Goal: Transaction & Acquisition: Obtain resource

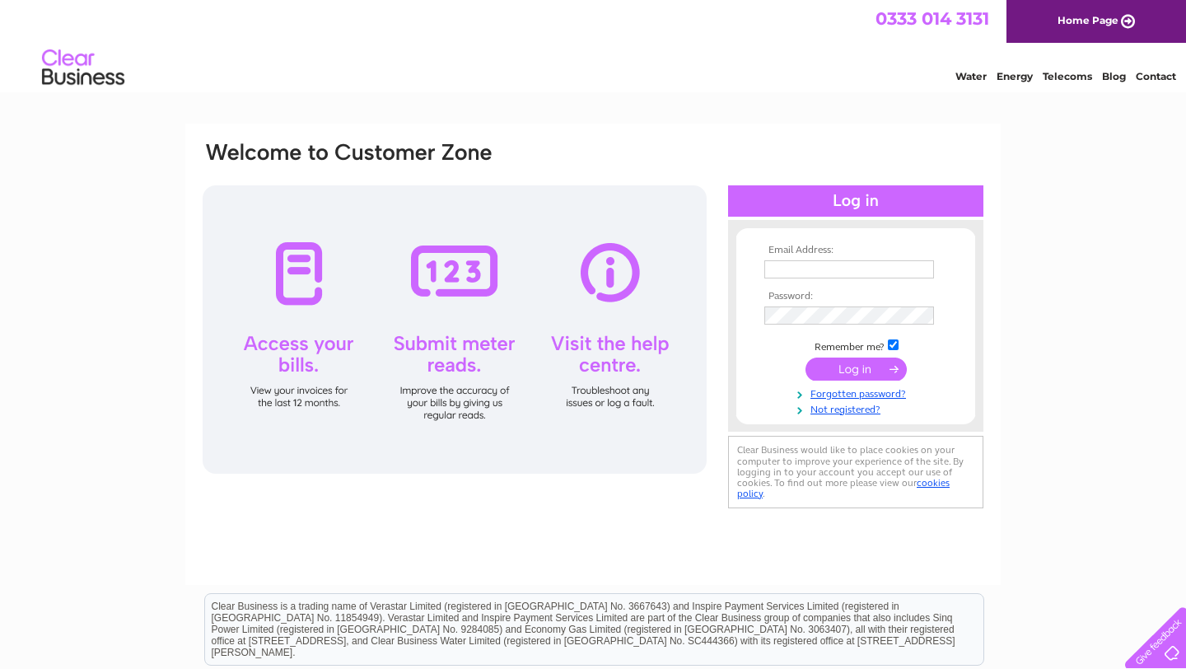
click at [820, 269] on input "text" at bounding box center [849, 269] width 170 height 18
click at [907, 274] on input "text" at bounding box center [849, 270] width 171 height 20
paste input "invoices@aceandtate.com"
type input "invoices@aceandtate.com"
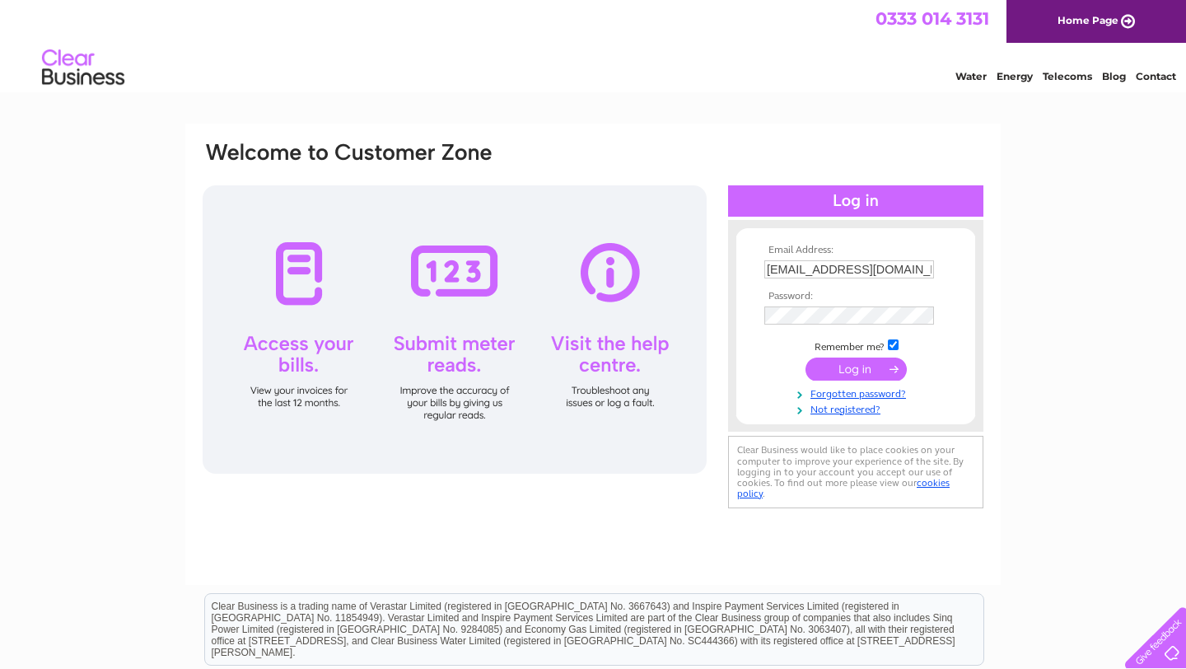
click at [724, 96] on html "0333 014 3131 Home Page Water Energy Telecoms Blog Contact" at bounding box center [593, 48] width 1186 height 96
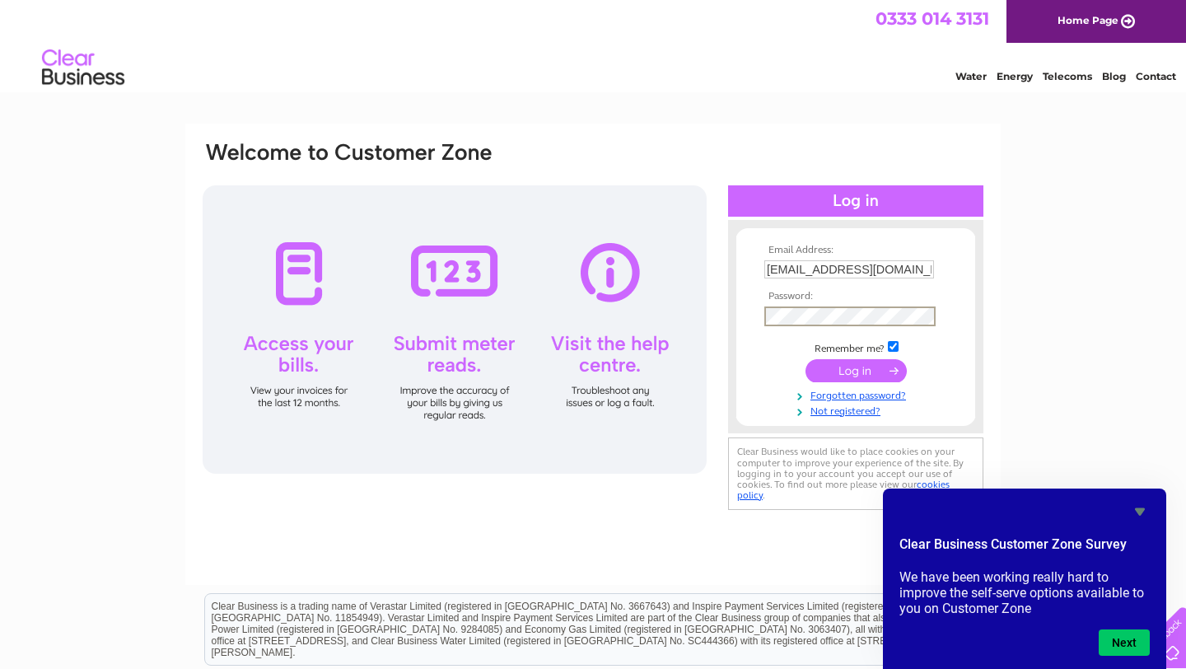
click at [1102, 82] on div "Email Address: invoices@aceandtate.com Password:" at bounding box center [1114, 74] width 24 height 16
click at [833, 371] on input "submit" at bounding box center [856, 368] width 101 height 23
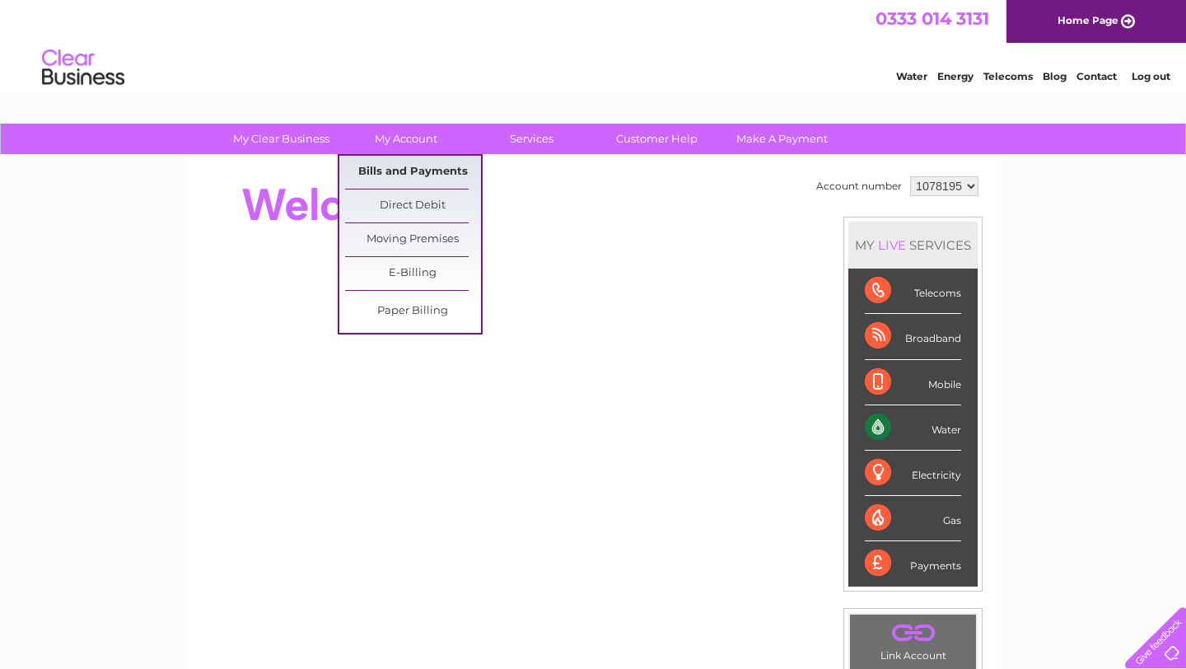
click at [432, 168] on link "Bills and Payments" at bounding box center [413, 172] width 136 height 33
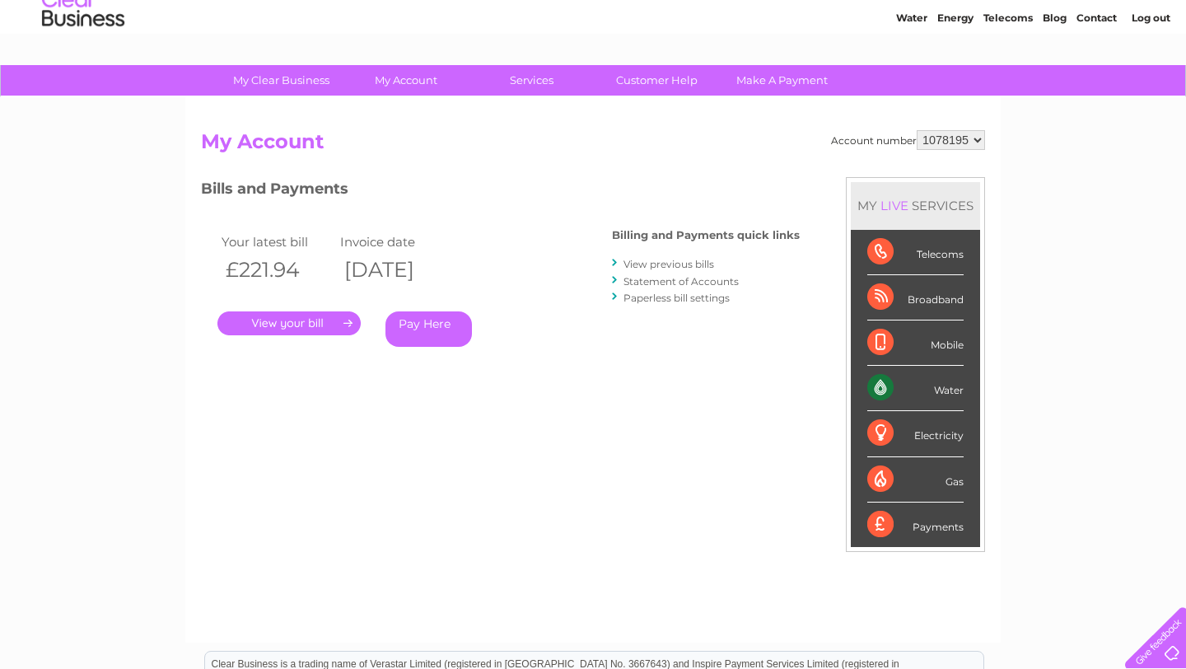
scroll to position [78, 0]
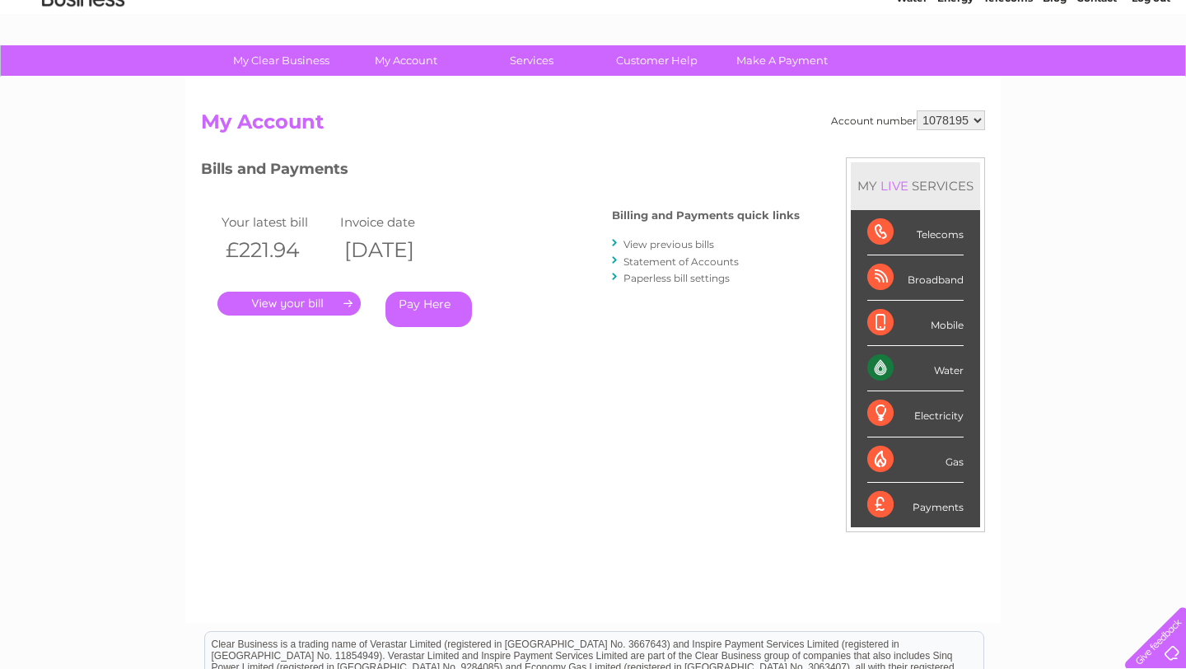
click at [649, 263] on link "Statement of Accounts" at bounding box center [681, 261] width 115 height 12
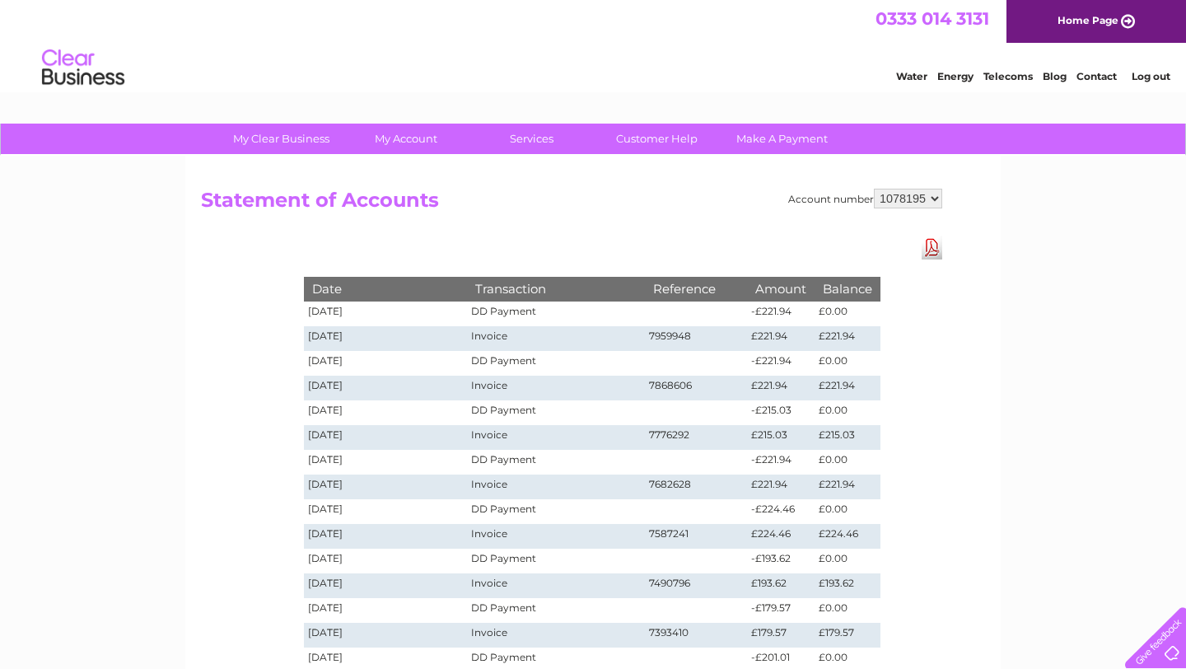
click at [931, 250] on link "Download Pdf" at bounding box center [932, 248] width 21 height 24
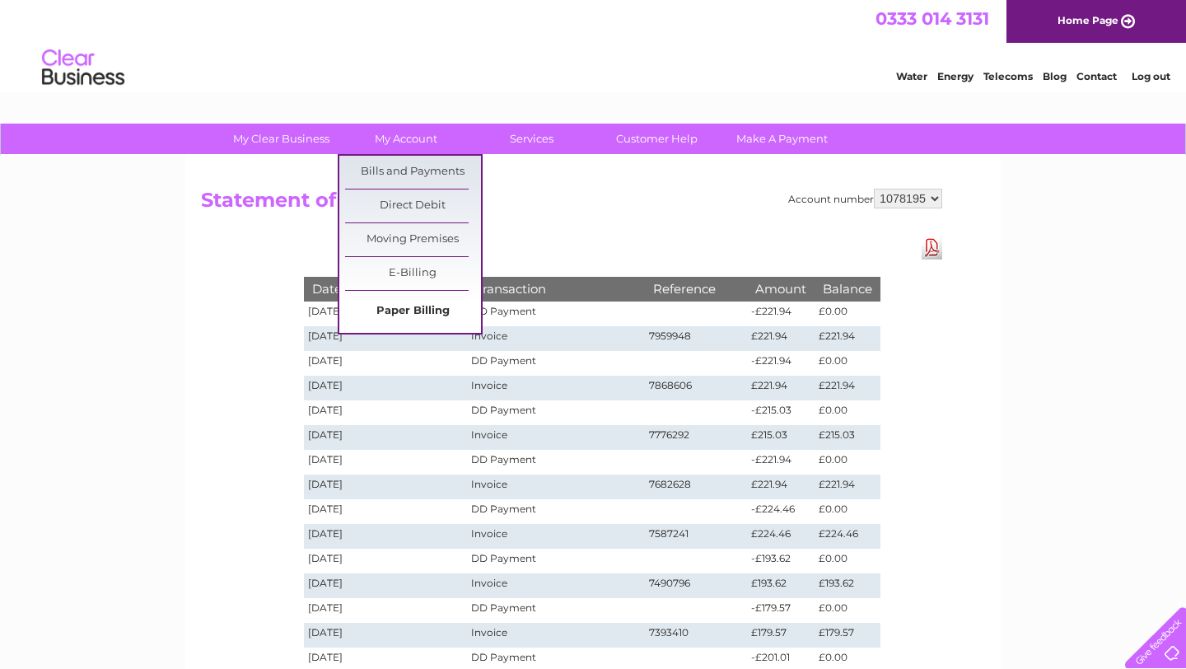
click at [409, 306] on link "Paper Billing" at bounding box center [413, 311] width 136 height 33
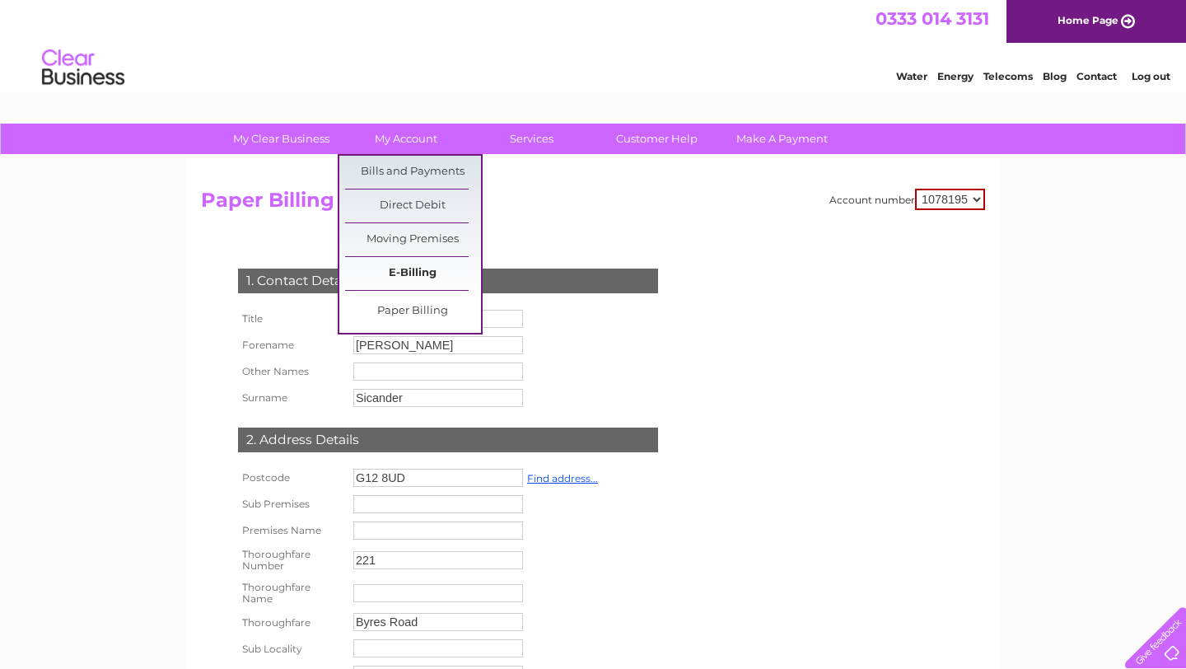
click at [404, 270] on link "E-Billing" at bounding box center [413, 273] width 136 height 33
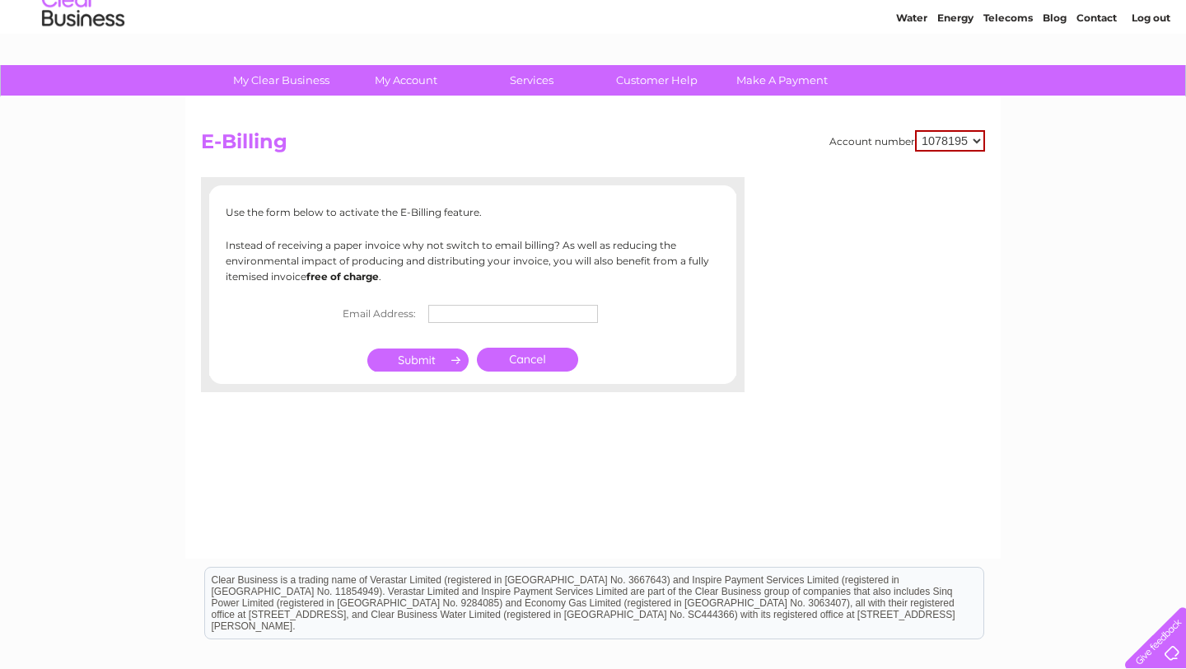
scroll to position [61, 0]
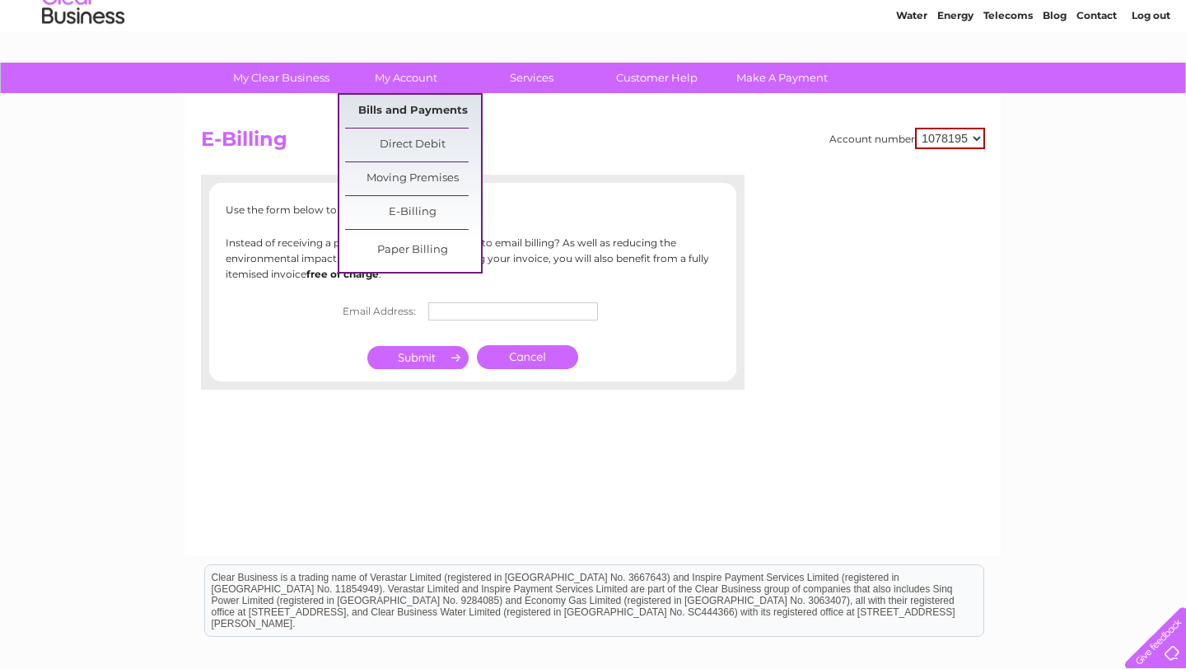
click at [396, 116] on link "Bills and Payments" at bounding box center [413, 111] width 136 height 33
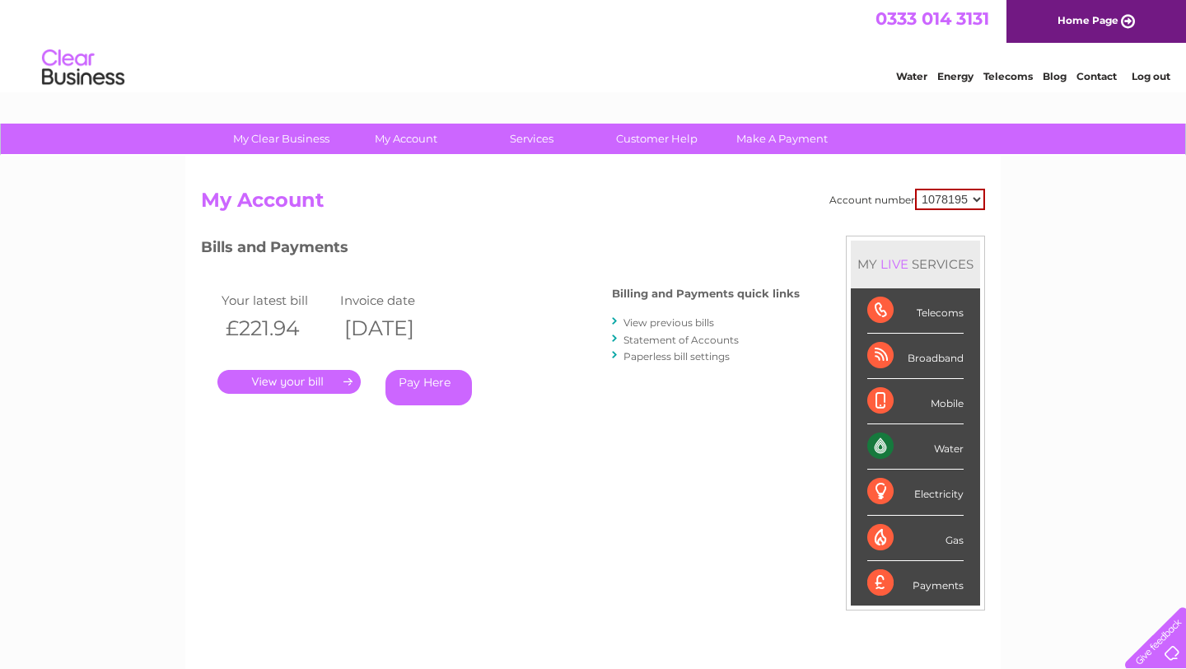
click at [316, 373] on link "." at bounding box center [288, 382] width 143 height 24
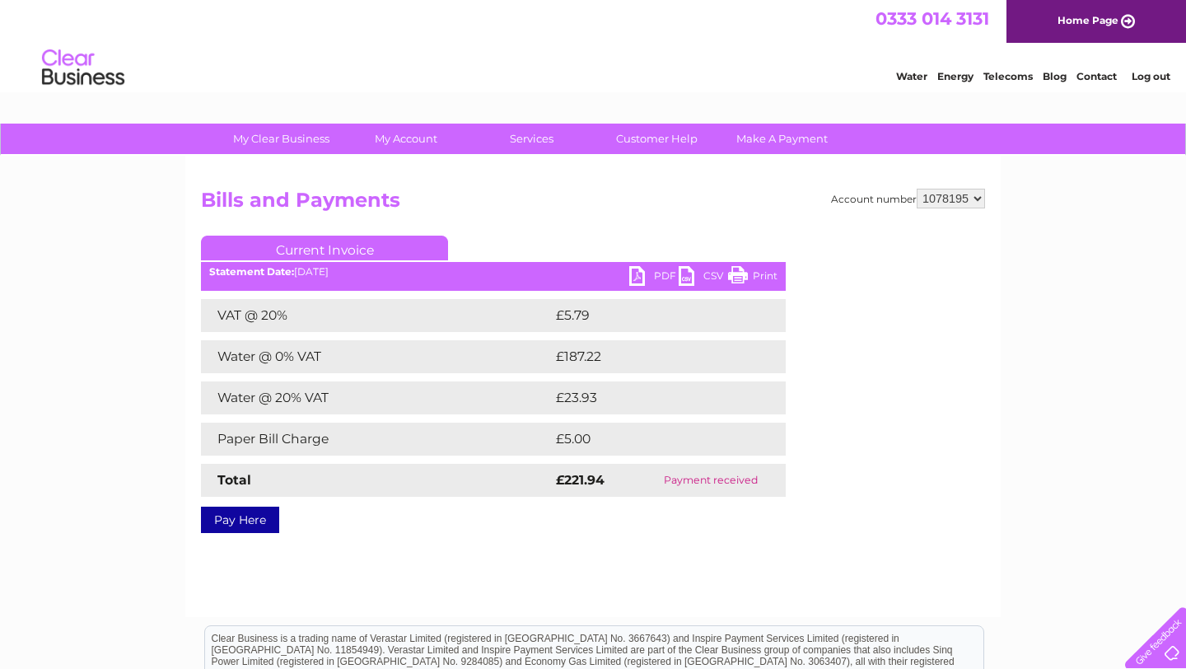
click at [643, 280] on link "PDF" at bounding box center [653, 278] width 49 height 24
